Goal: Check status: Check status

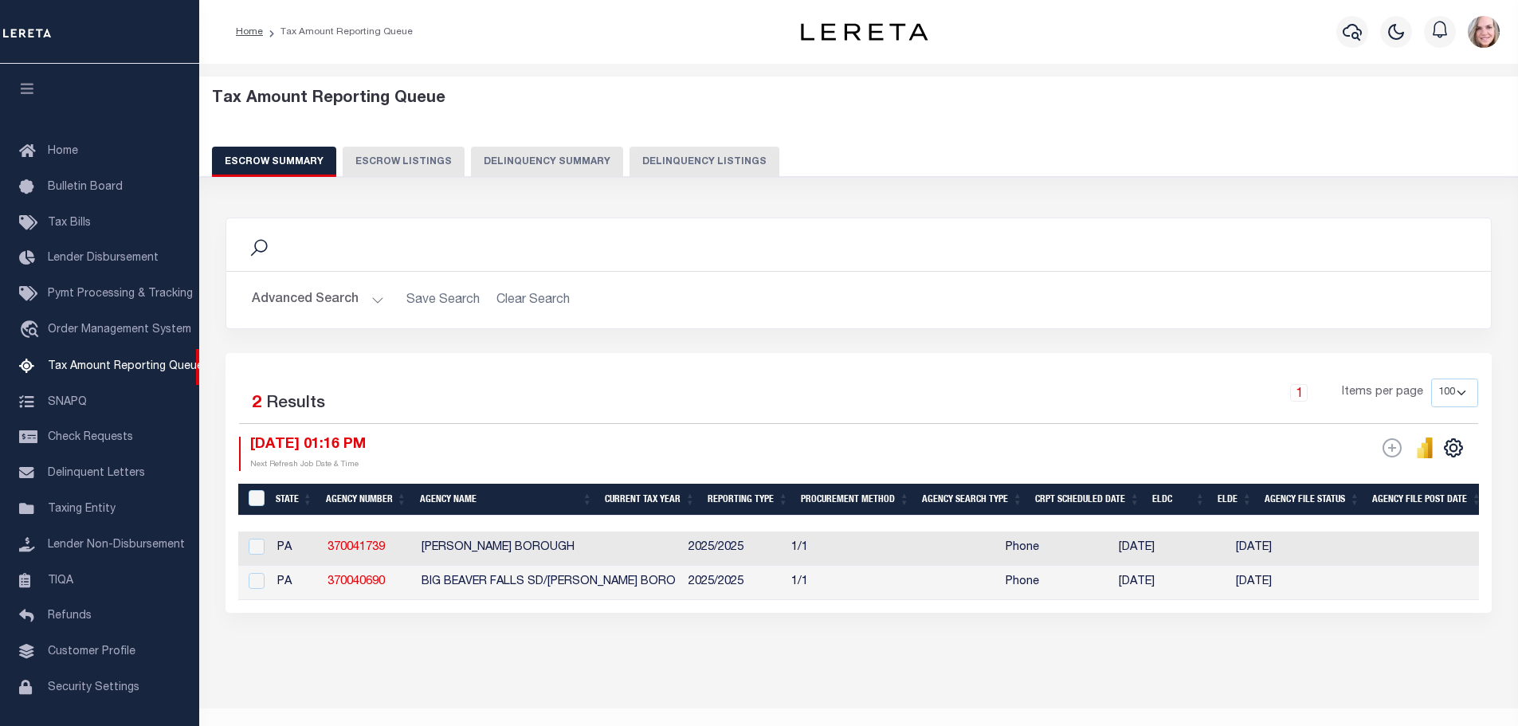
select select "100"
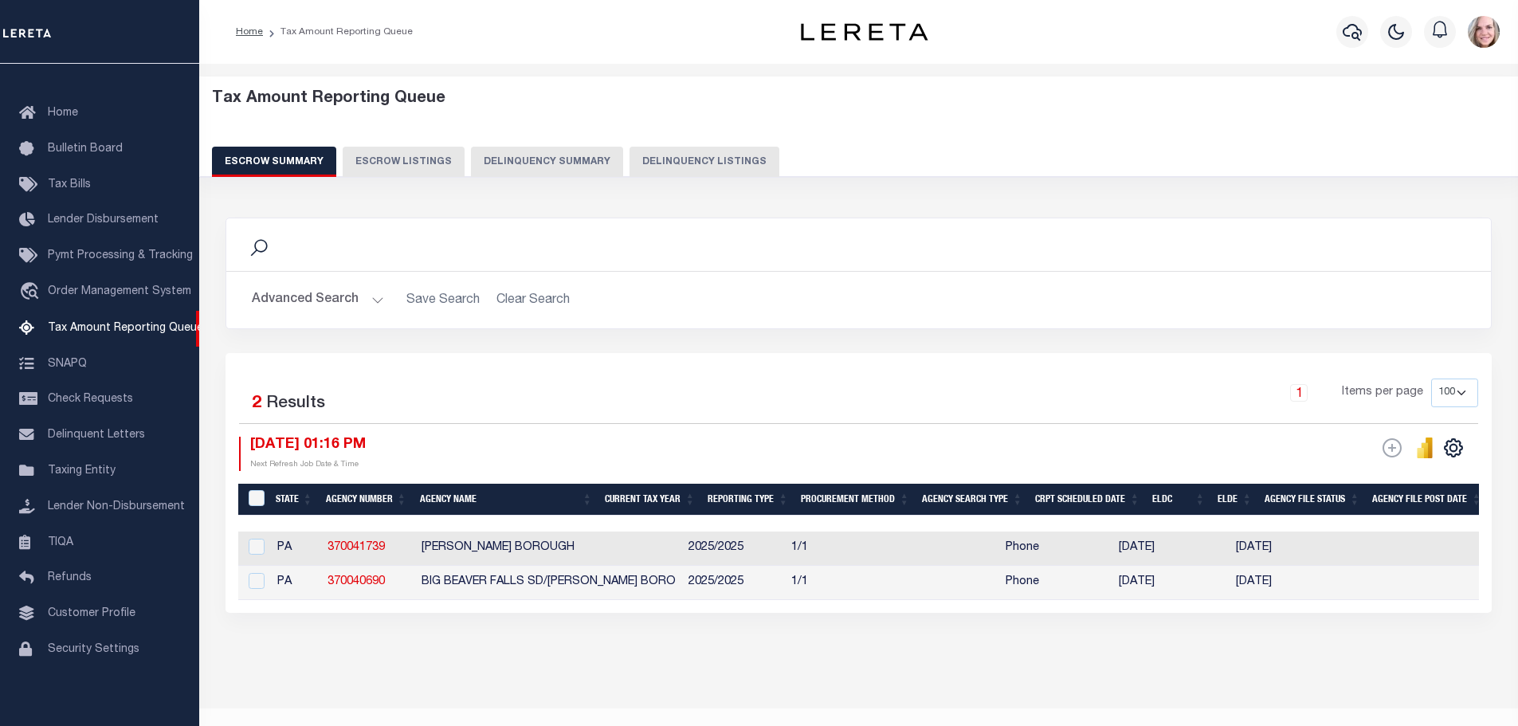
click at [330, 299] on button "Advanced Search" at bounding box center [318, 300] width 132 height 31
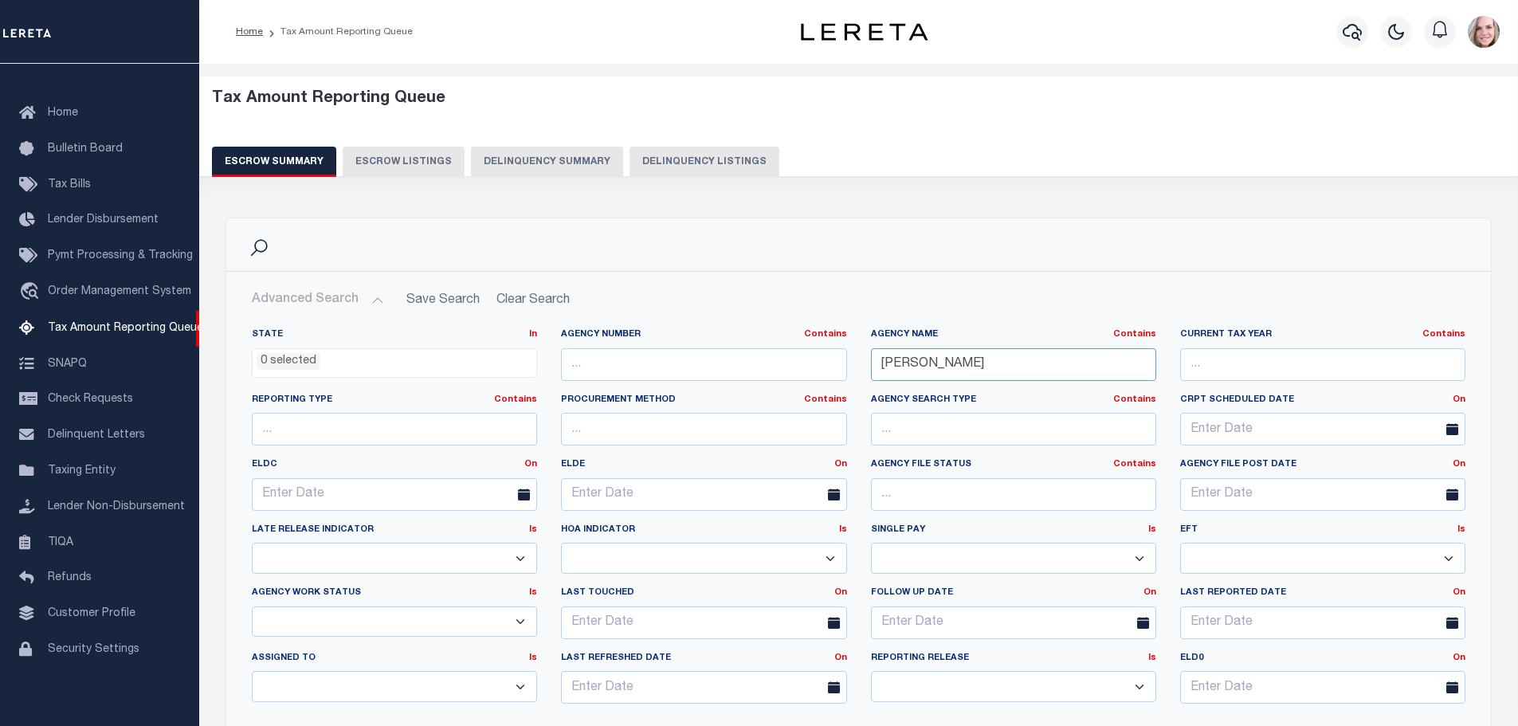
click at [923, 367] on input "[PERSON_NAME]" at bounding box center [1013, 364] width 285 height 33
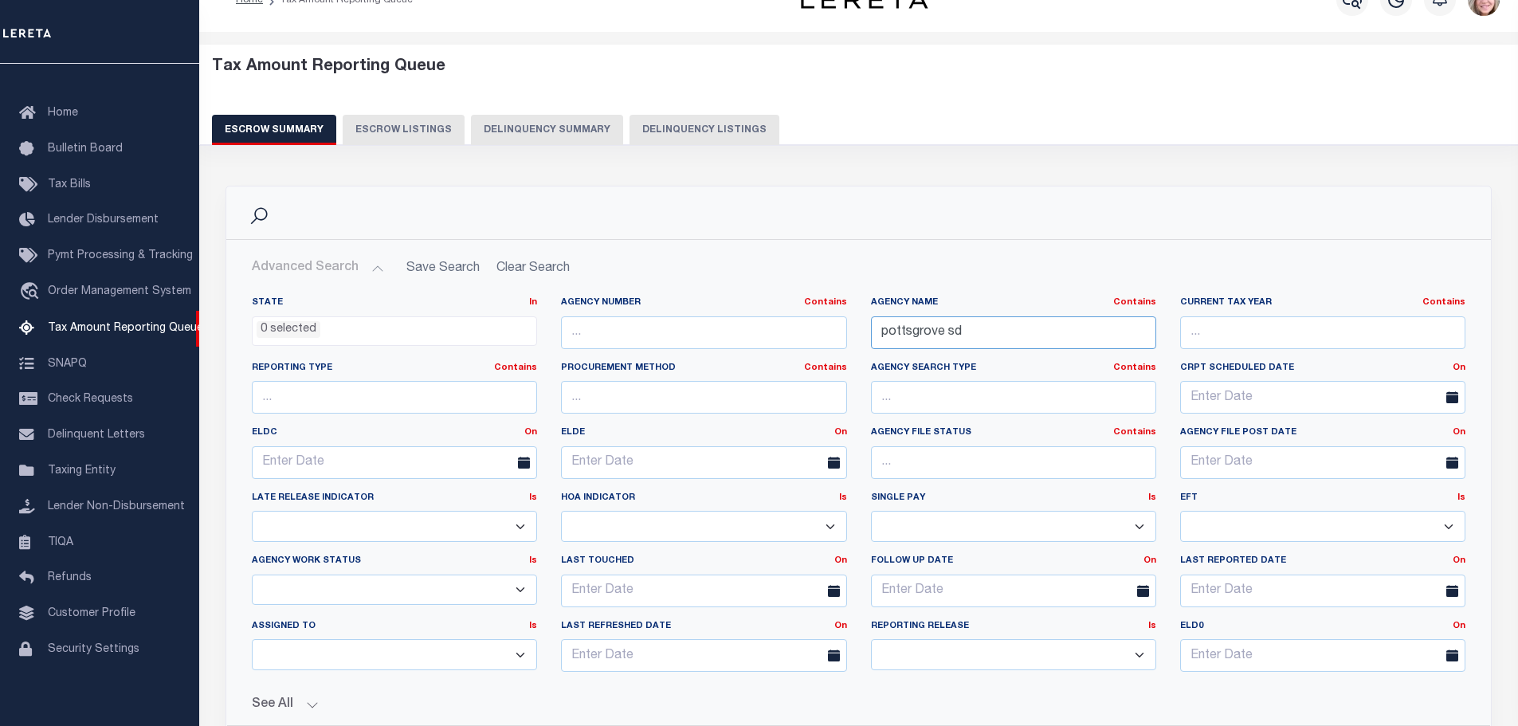
scroll to position [80, 0]
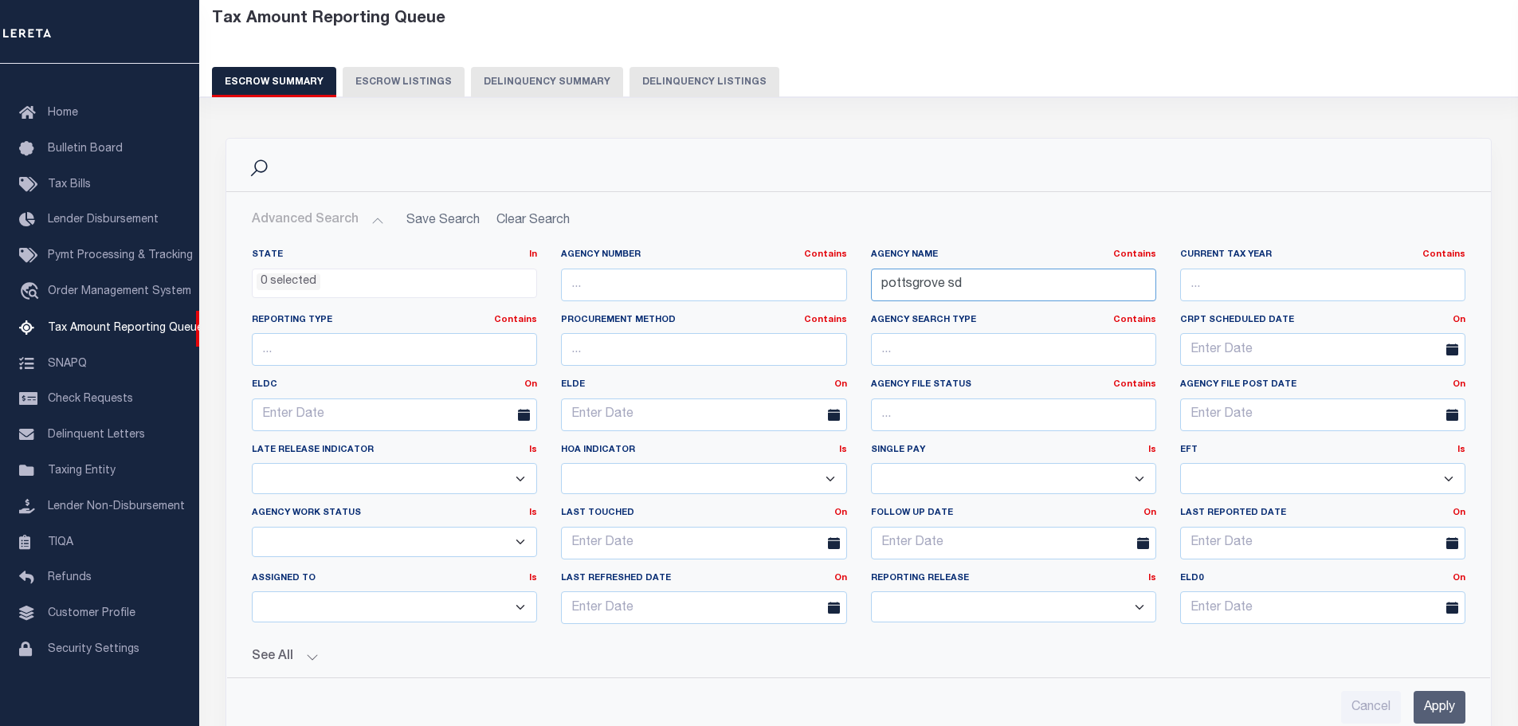
type input "pottsgrove sd"
click at [1457, 701] on input "Apply" at bounding box center [1440, 707] width 52 height 33
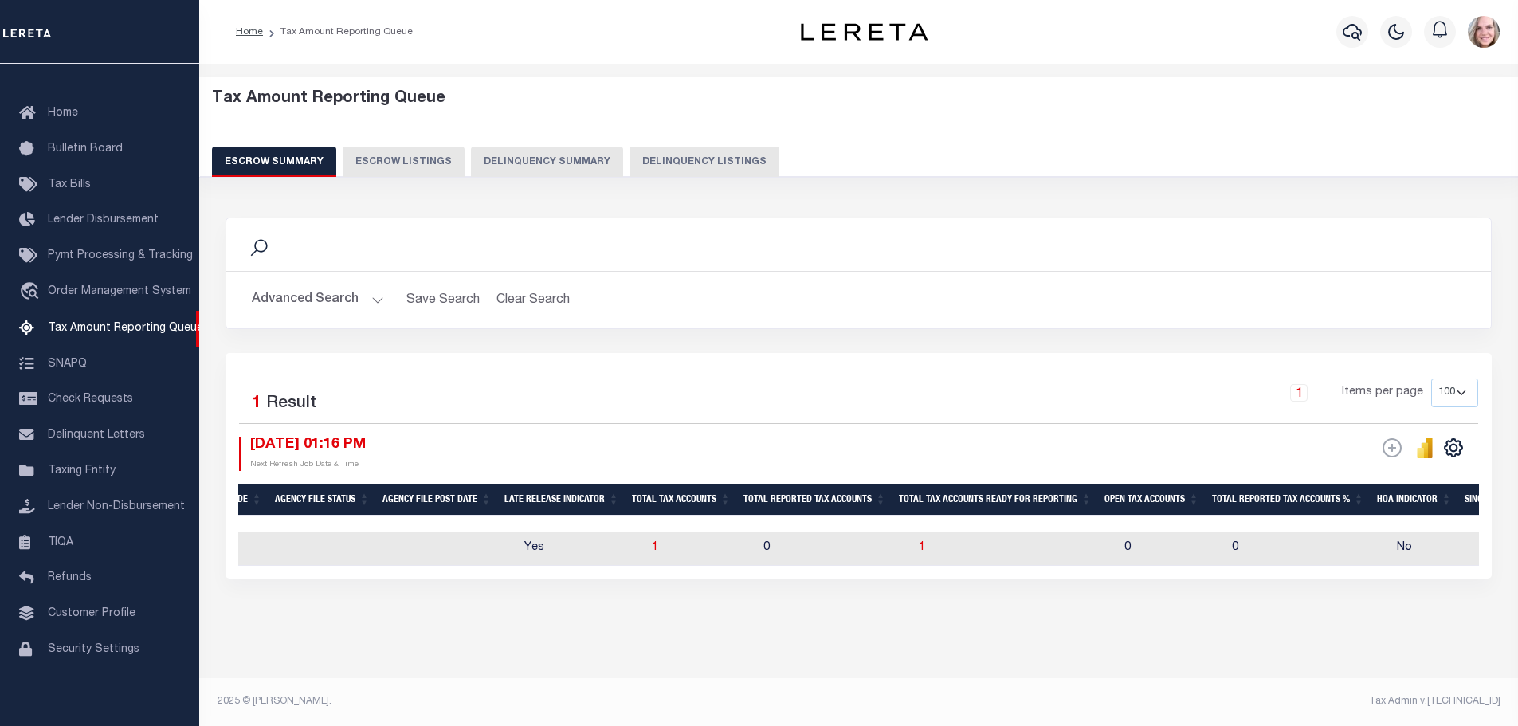
scroll to position [0, 1049]
click at [921, 542] on span "1" at bounding box center [924, 547] width 6 height 11
select select "100"
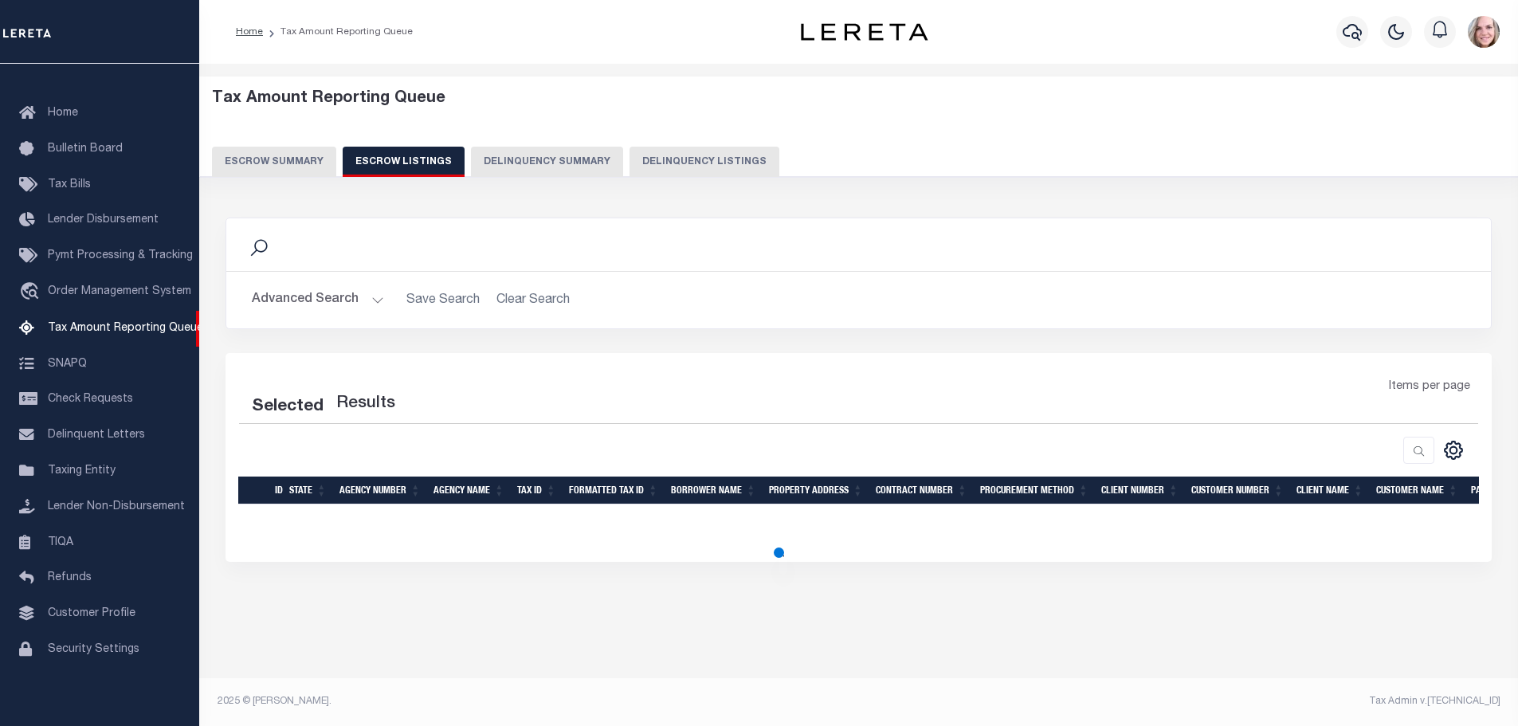
scroll to position [0, 0]
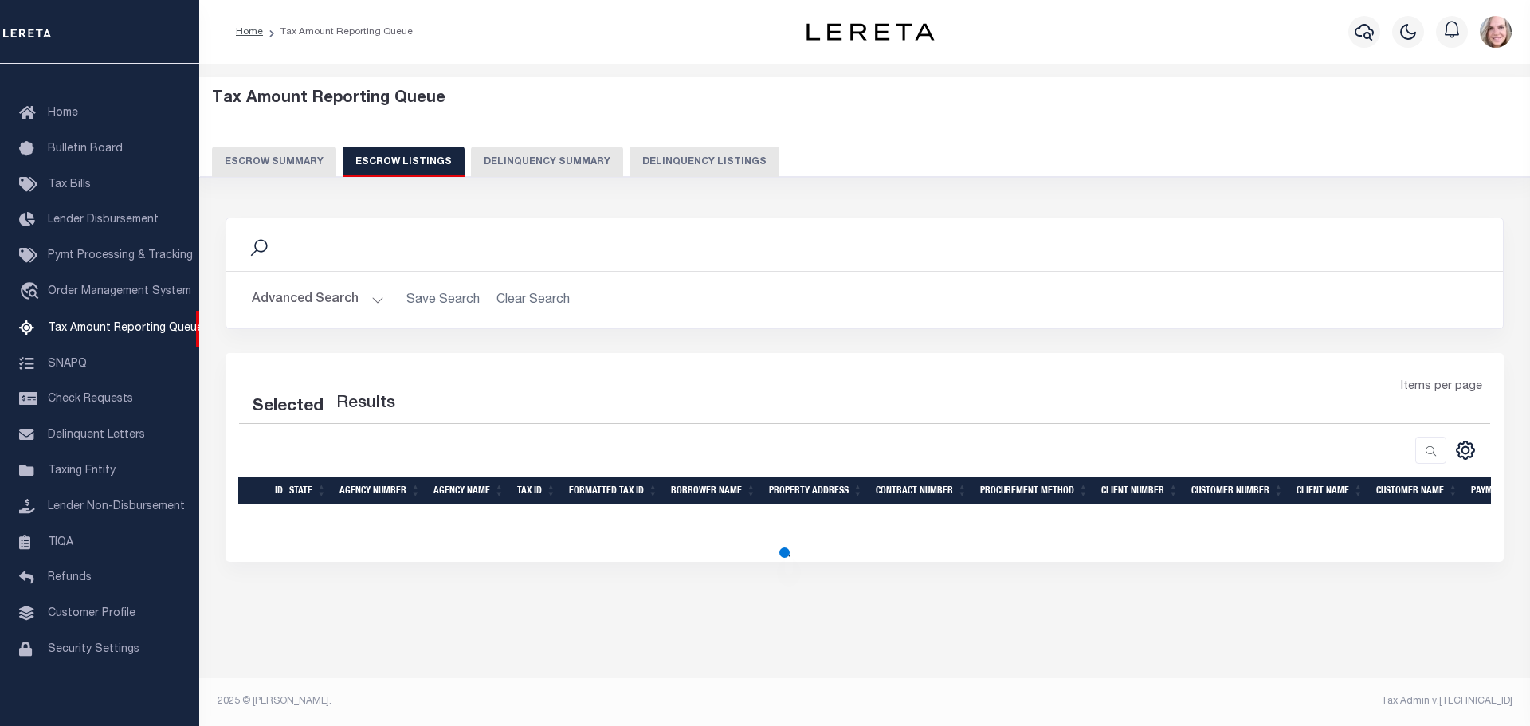
select select "100"
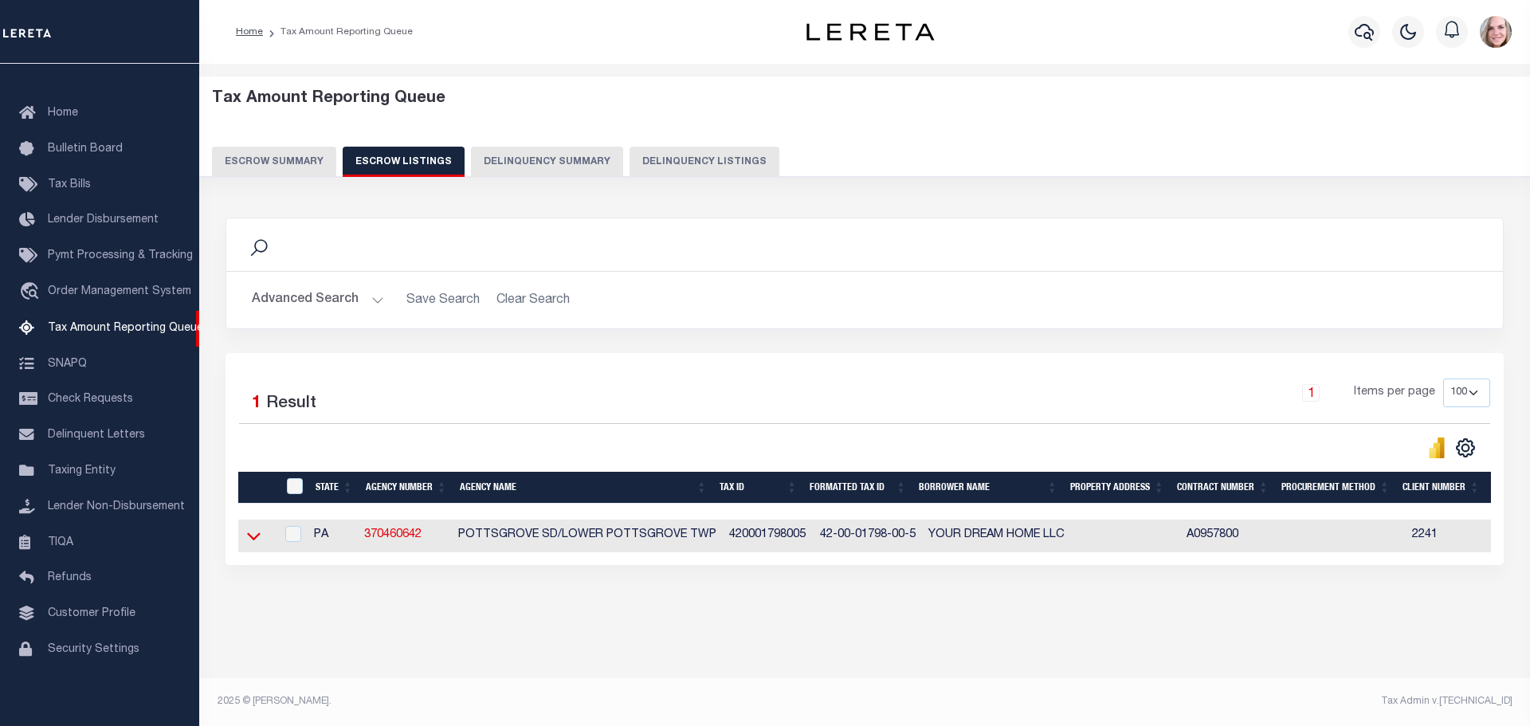
click at [249, 542] on icon at bounding box center [254, 536] width 14 height 17
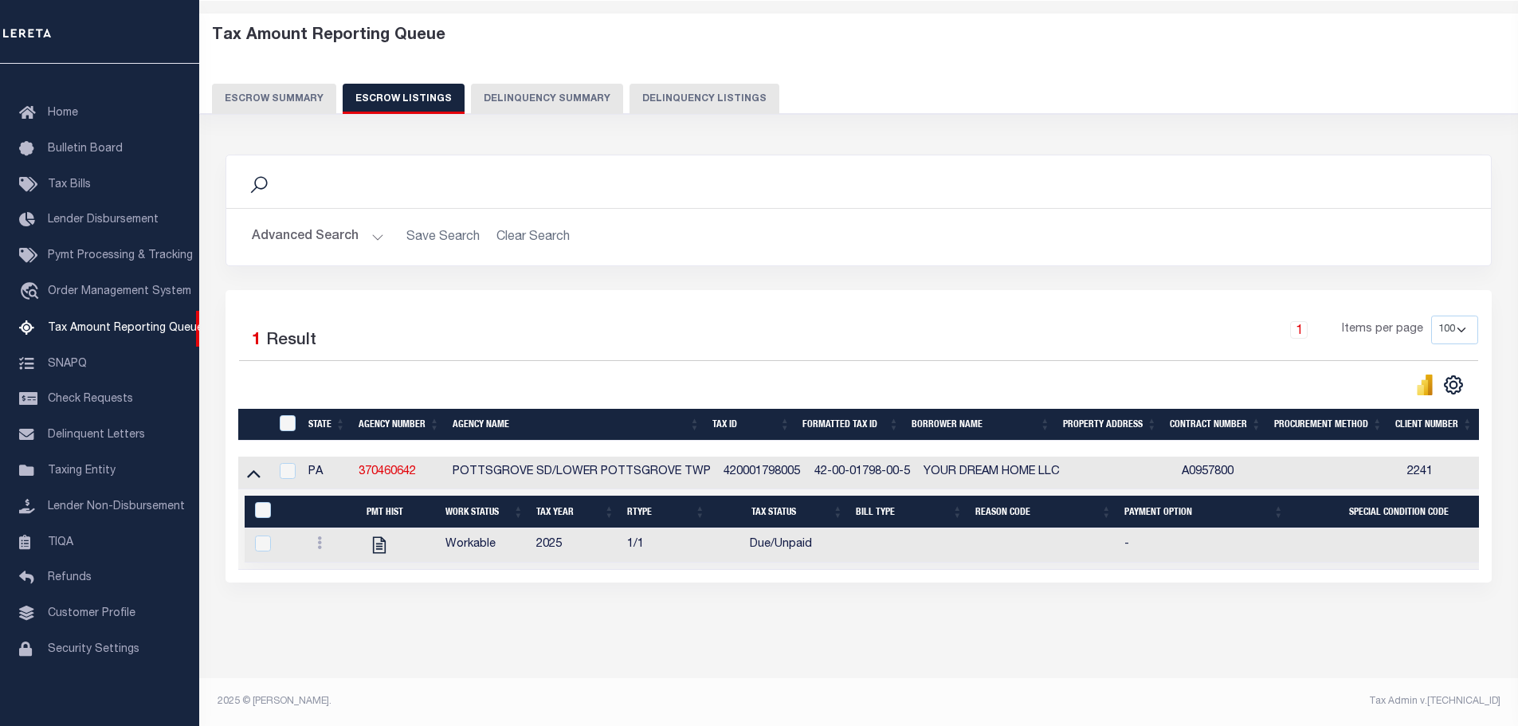
scroll to position [77, 0]
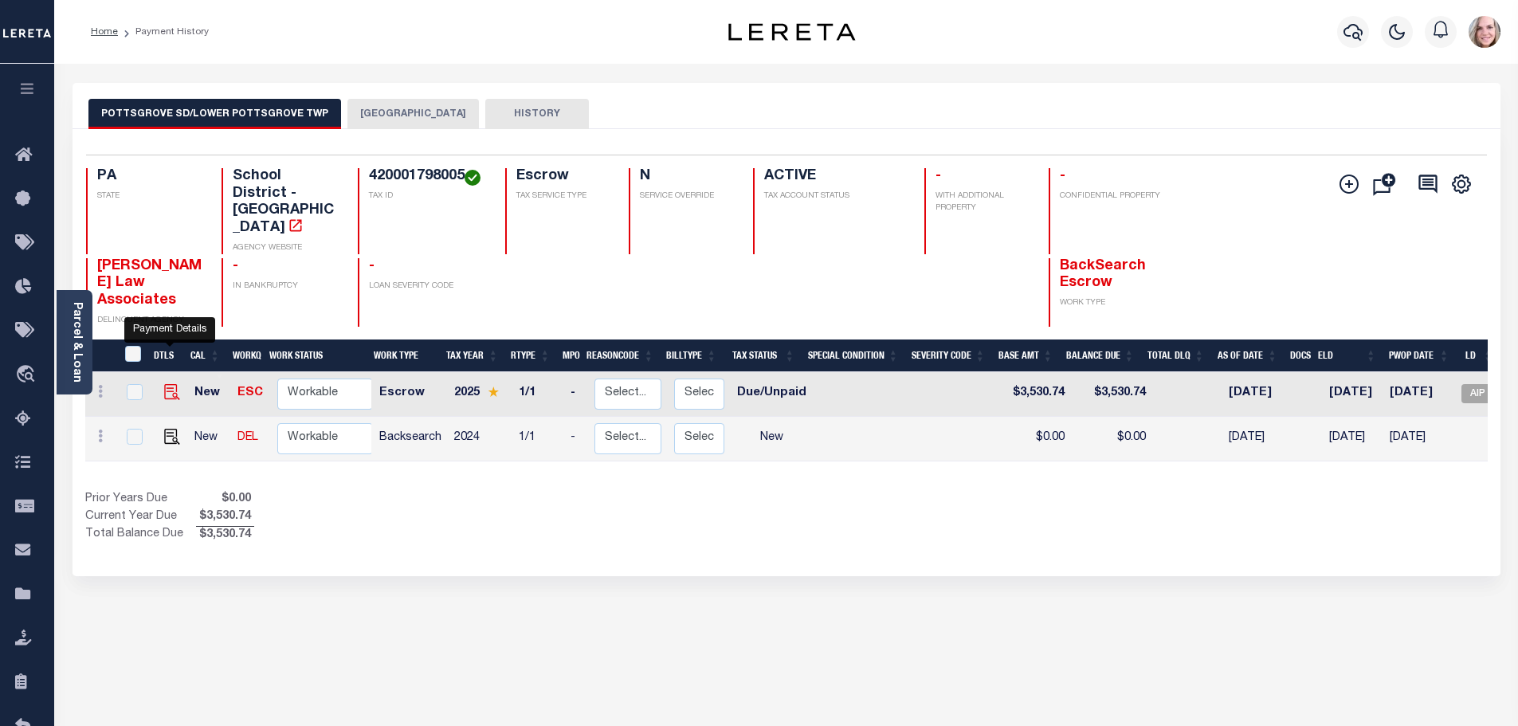
click at [164, 384] on img "" at bounding box center [172, 392] width 16 height 16
checkbox input "true"
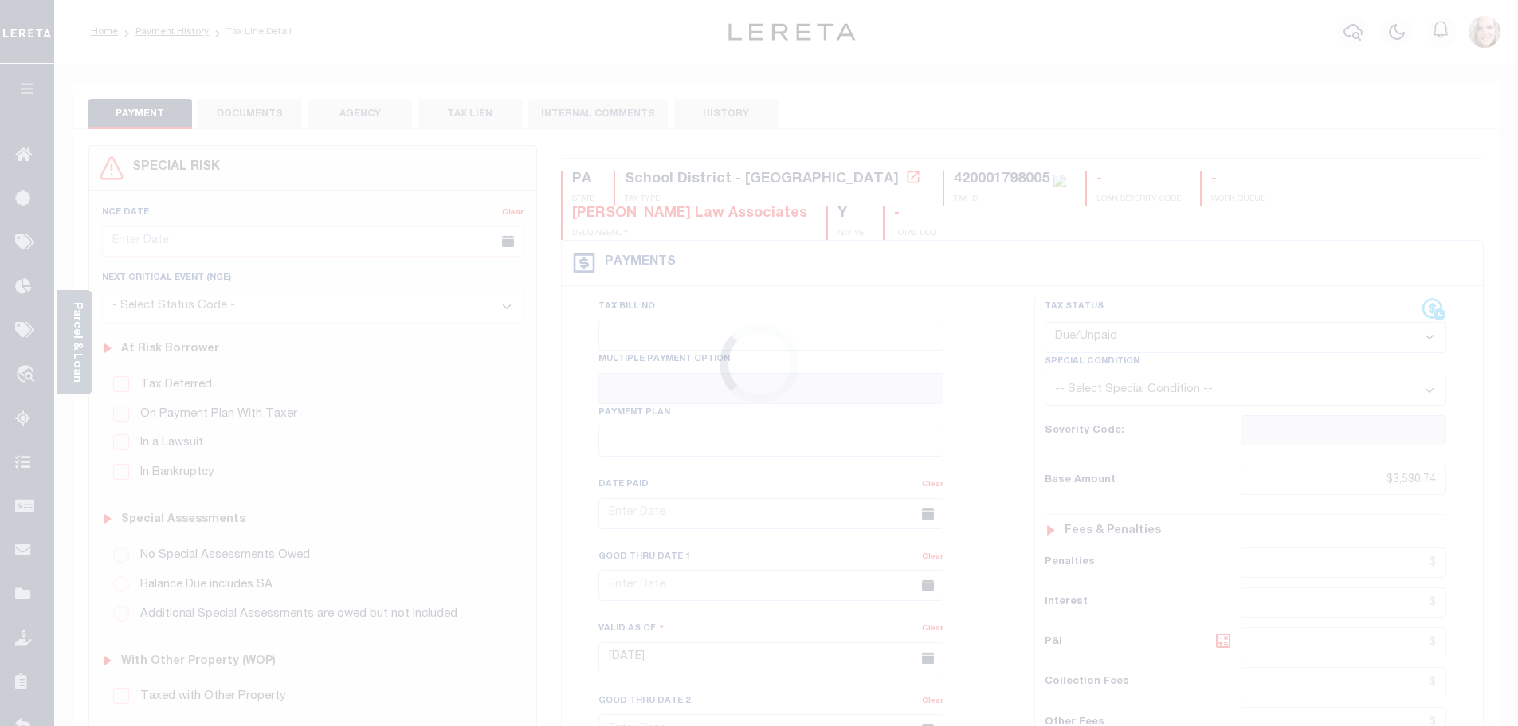
select select "DUE"
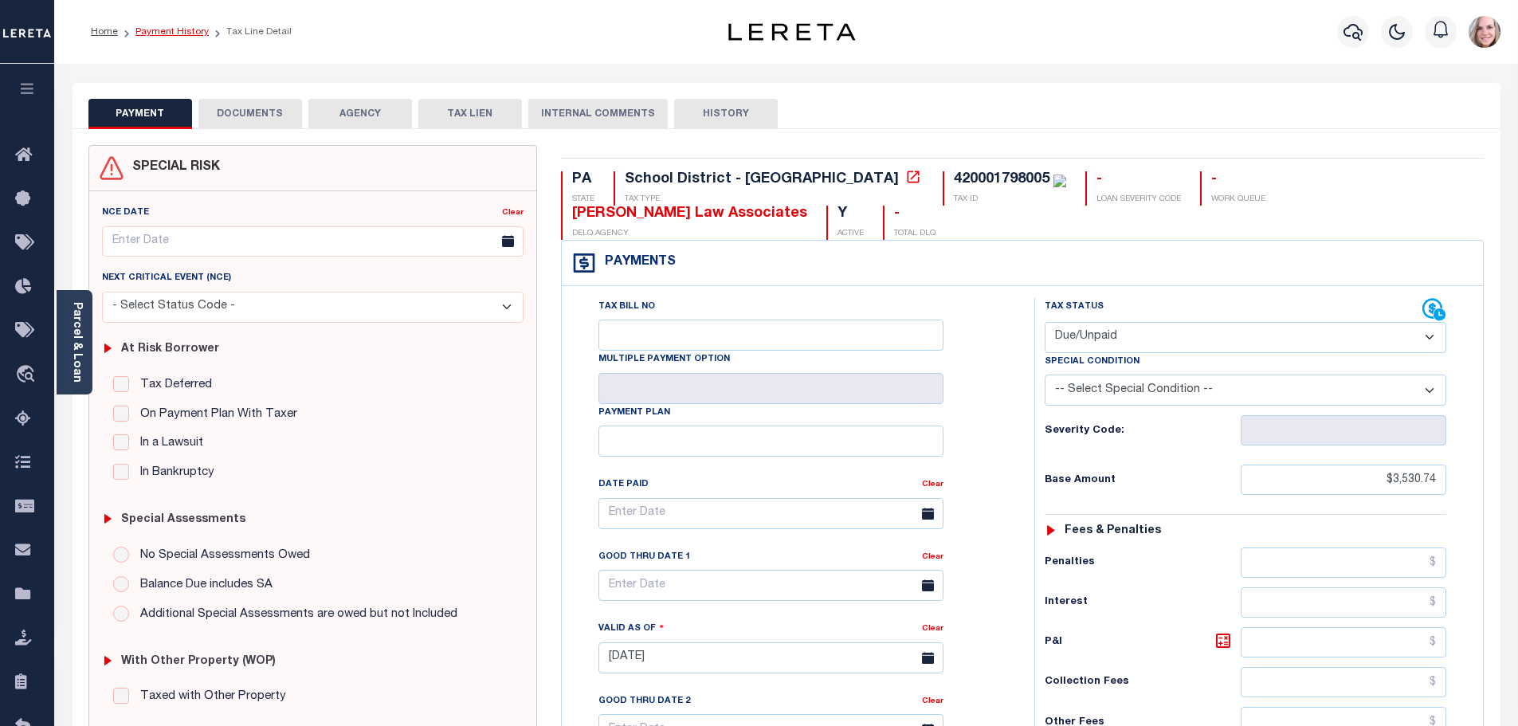
click at [194, 33] on link "Payment History" at bounding box center [171, 32] width 73 height 10
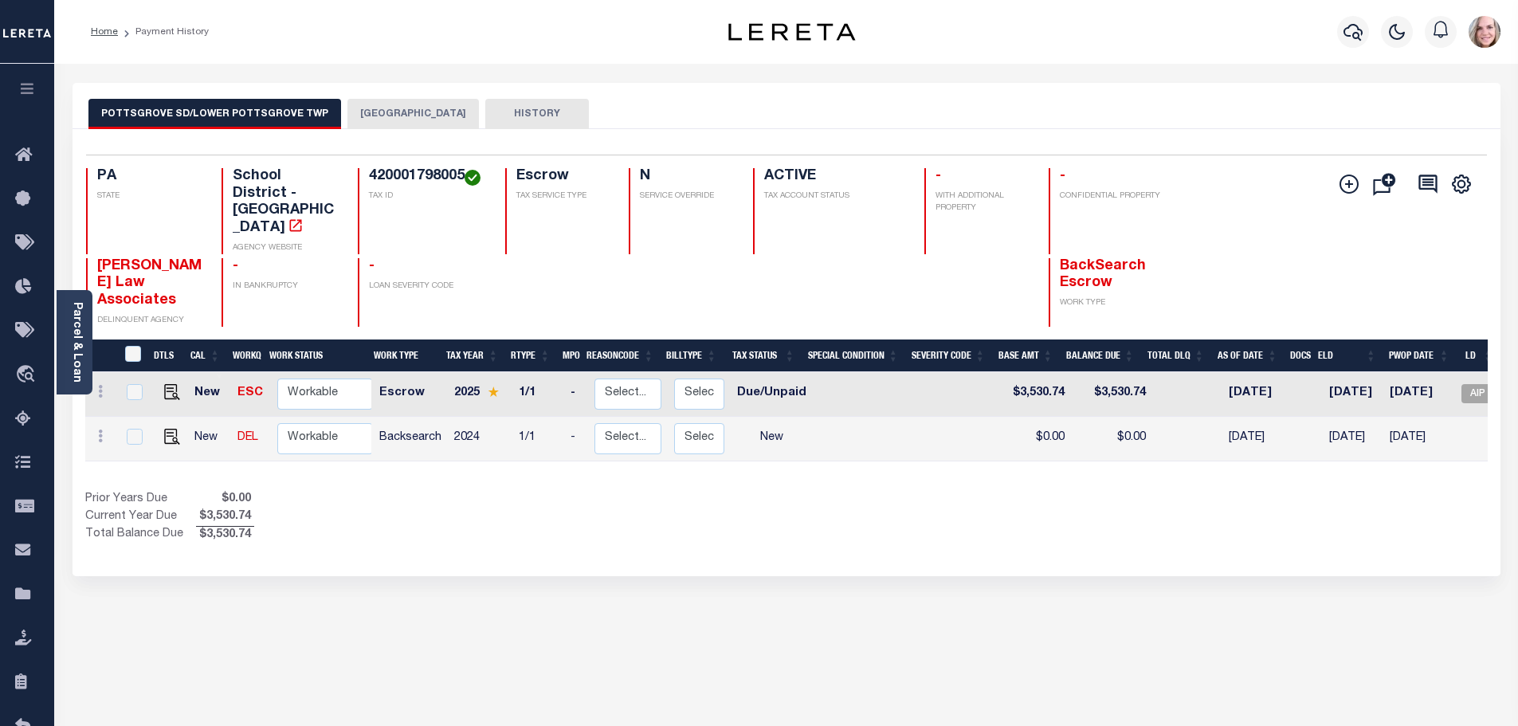
click at [172, 343] on div at bounding box center [170, 345] width 10 height 5
click at [170, 384] on img "" at bounding box center [172, 392] width 16 height 16
checkbox input "true"
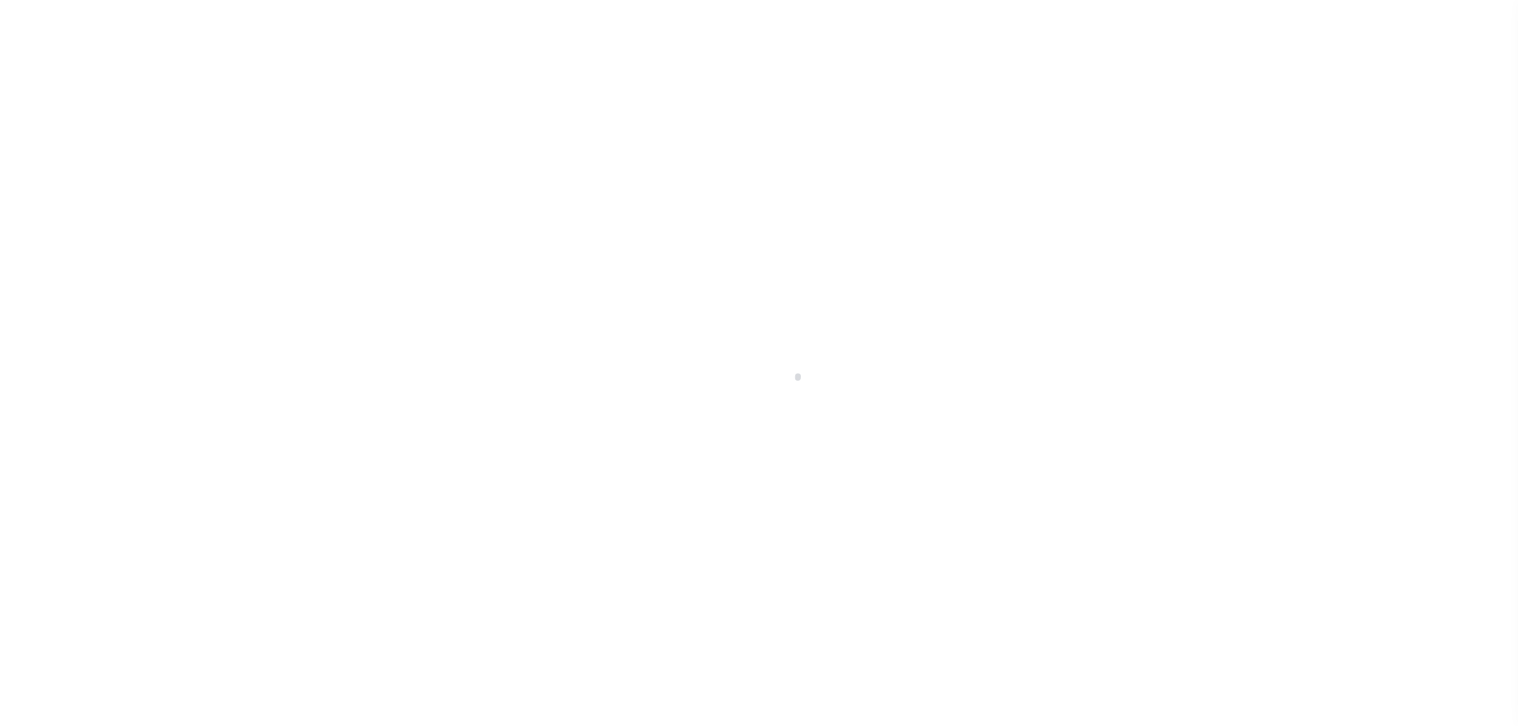
select select "DUE"
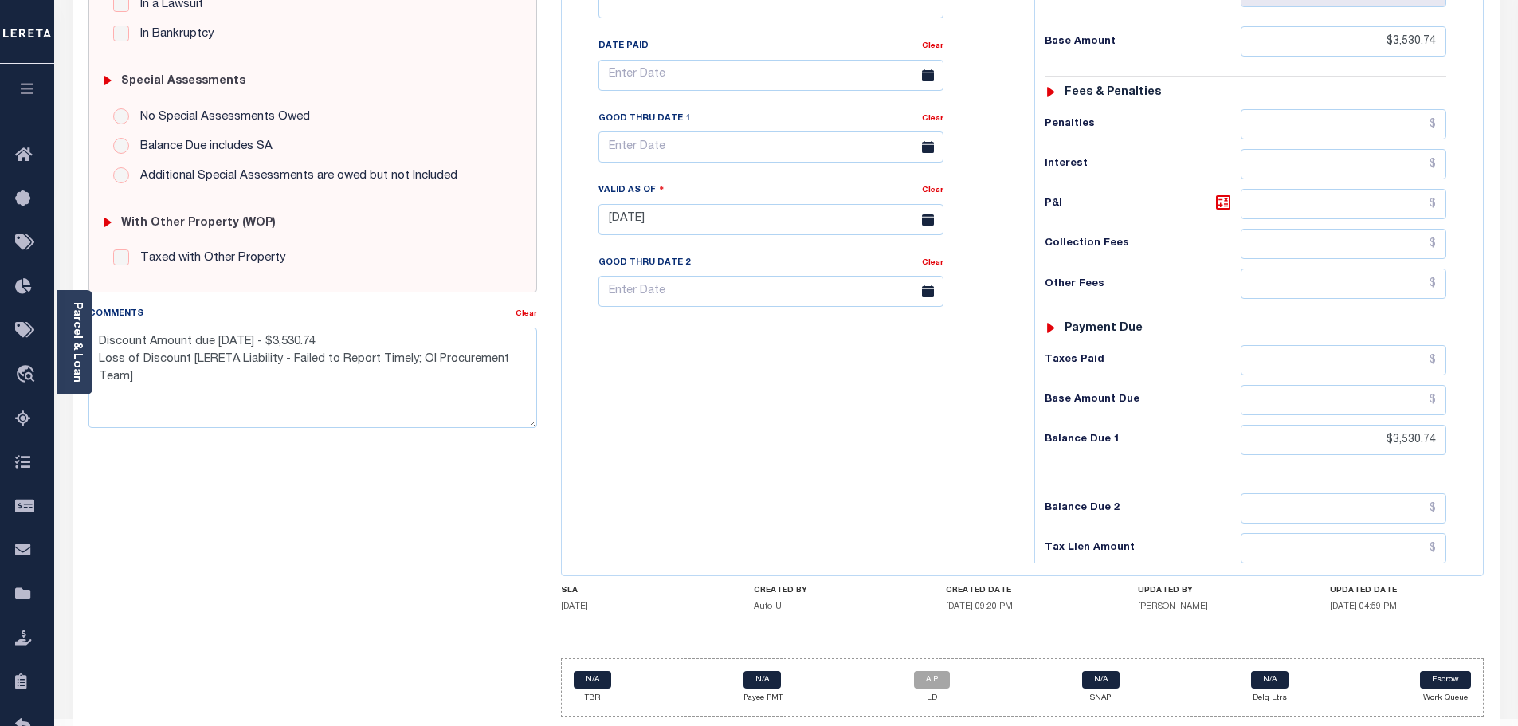
scroll to position [447, 0]
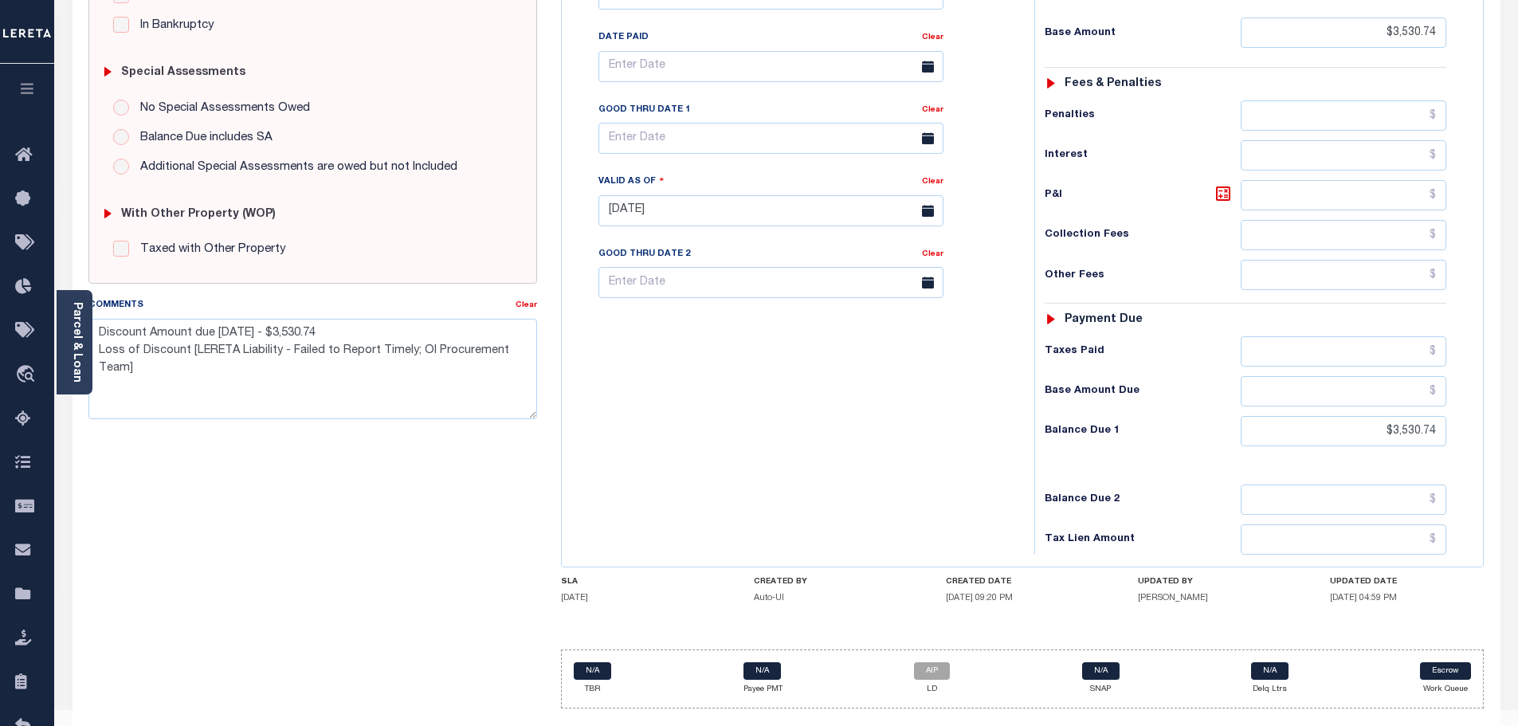
click at [277, 561] on div "SPECIAL RISK NCE Date Clear - Select Status Code -" at bounding box center [313, 209] width 473 height 1023
